Goal: Navigation & Orientation: Find specific page/section

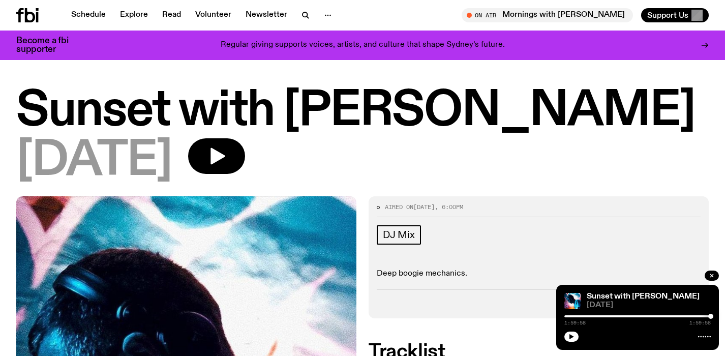
scroll to position [530, 0]
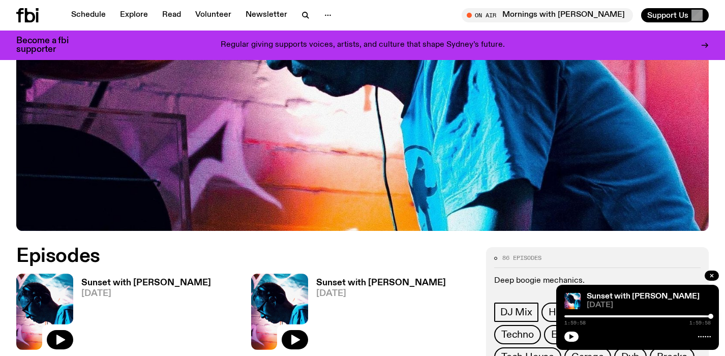
scroll to position [172, 0]
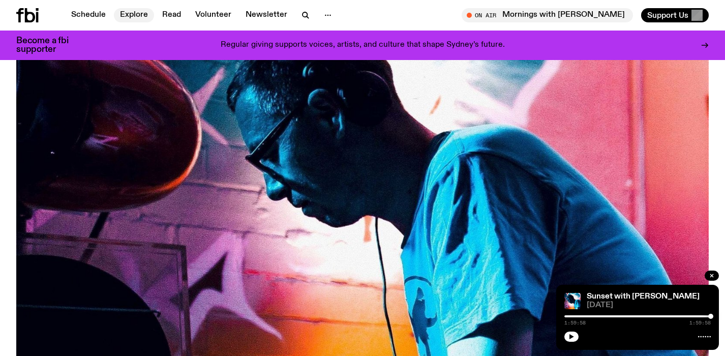
click at [140, 12] on link "Explore" at bounding box center [134, 15] width 40 height 14
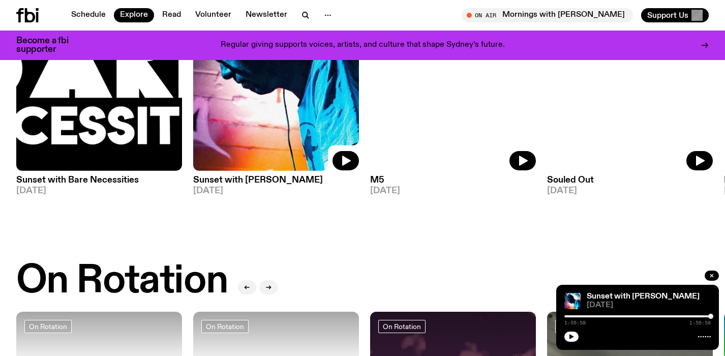
scroll to position [191, 0]
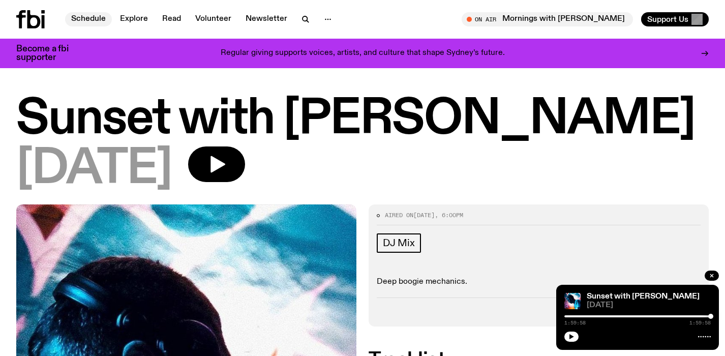
click at [79, 15] on link "Schedule" at bounding box center [88, 19] width 47 height 14
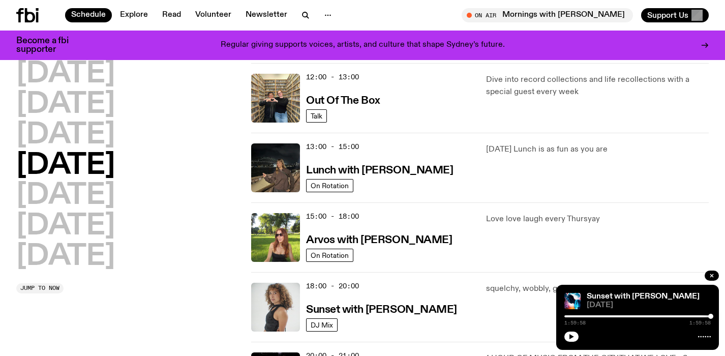
scroll to position [282, 0]
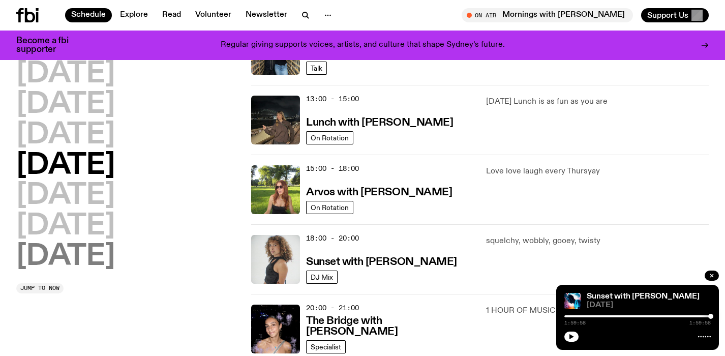
click at [83, 261] on h2 "Sunday" at bounding box center [65, 256] width 99 height 28
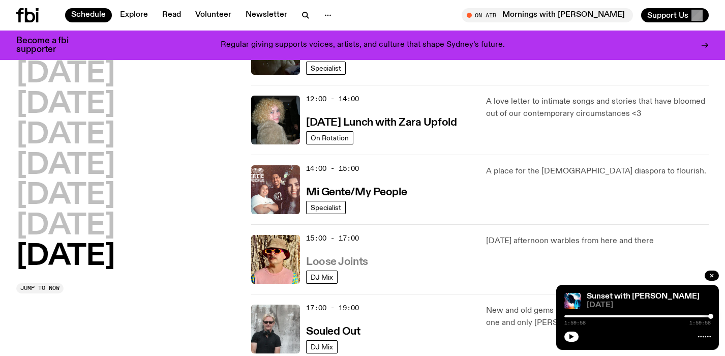
scroll to position [428, 0]
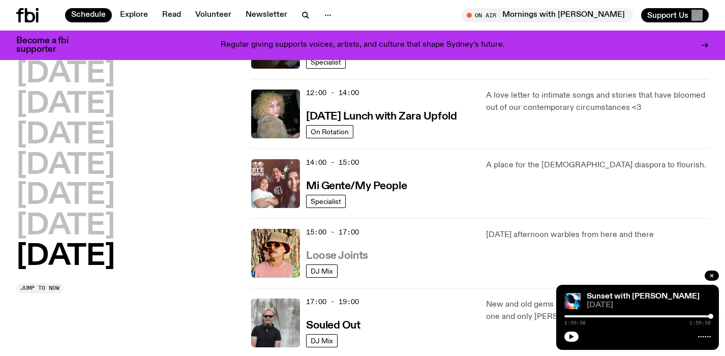
click at [338, 258] on h3 "Loose Joints" at bounding box center [337, 256] width 62 height 11
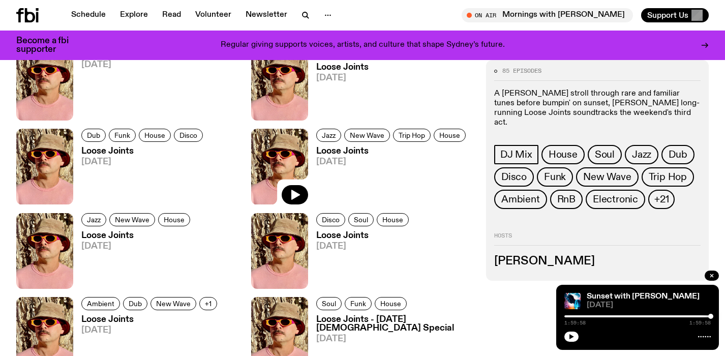
scroll to position [989, 0]
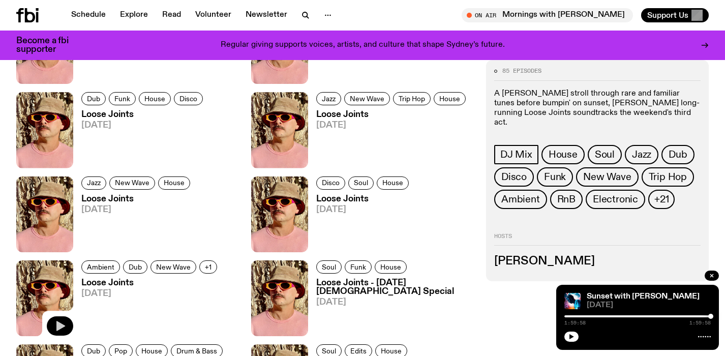
click at [59, 326] on icon "button" at bounding box center [60, 326] width 9 height 10
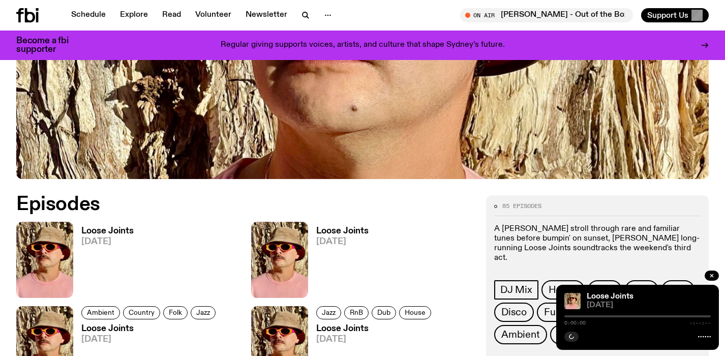
scroll to position [356, 0]
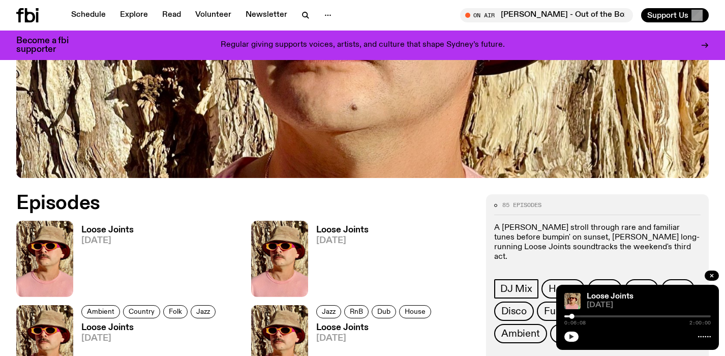
click at [573, 333] on button "button" at bounding box center [571, 336] width 14 height 10
